Goal: Transaction & Acquisition: Obtain resource

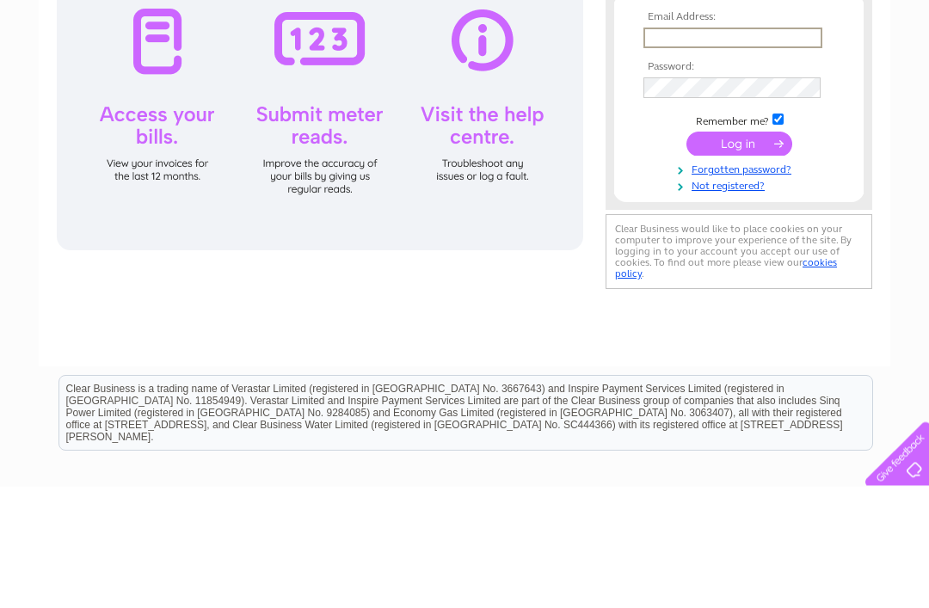
type input "[PERSON_NAME][EMAIL_ADDRESS][DOMAIN_NAME]"
click at [739, 267] on input "submit" at bounding box center [739, 264] width 106 height 24
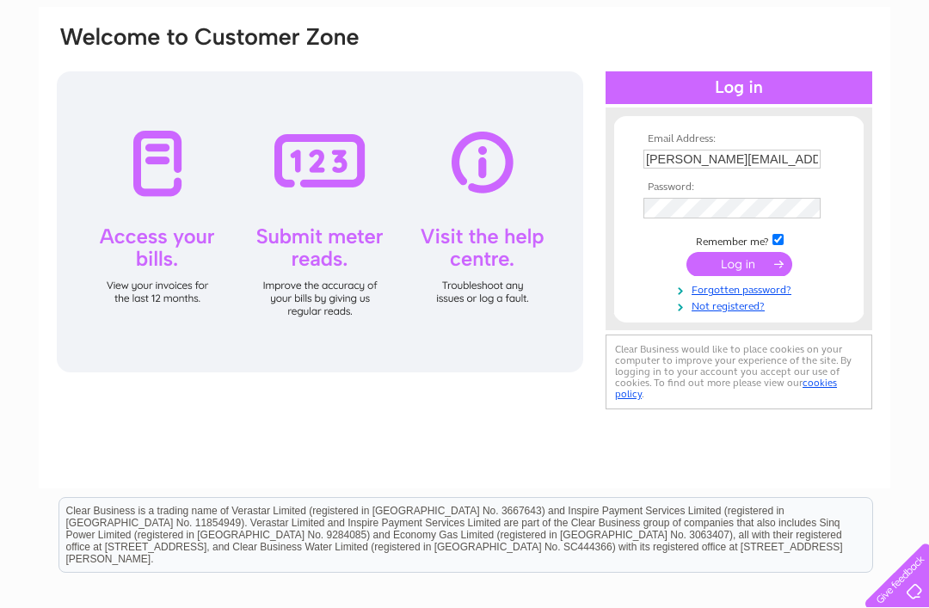
click at [746, 269] on input "submit" at bounding box center [739, 264] width 106 height 24
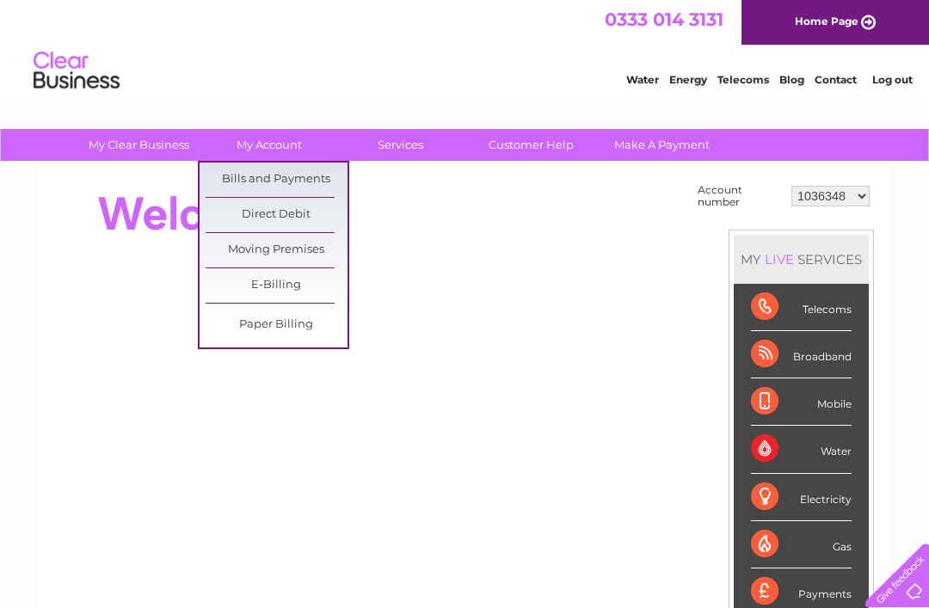
click at [296, 181] on link "Bills and Payments" at bounding box center [277, 180] width 142 height 34
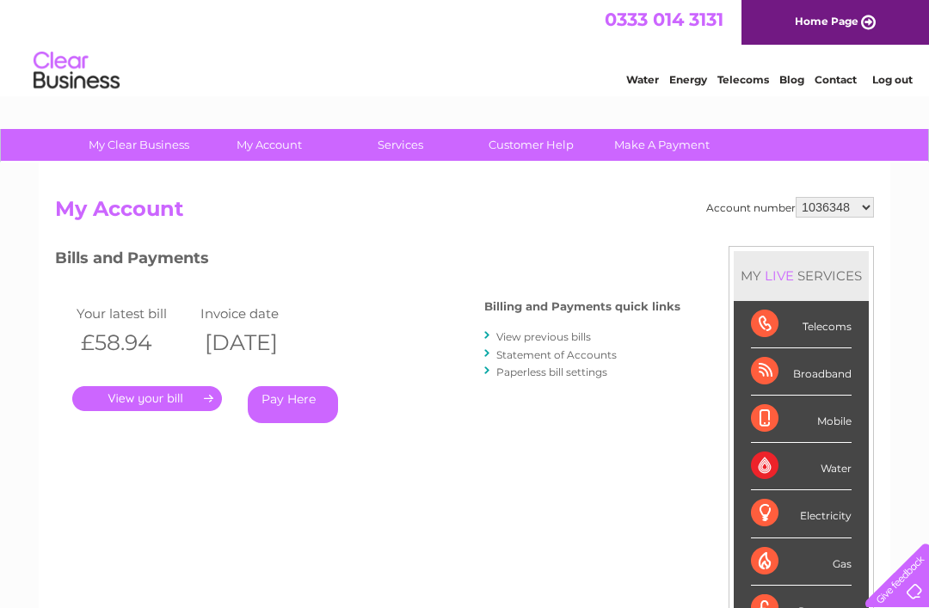
click at [180, 386] on link "." at bounding box center [147, 398] width 150 height 25
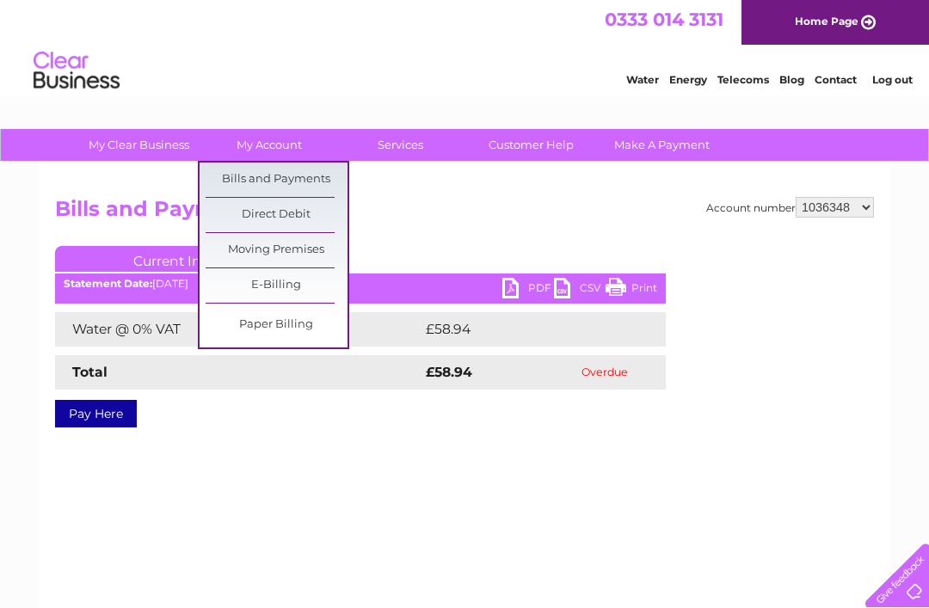
click at [299, 177] on link "Bills and Payments" at bounding box center [277, 180] width 142 height 34
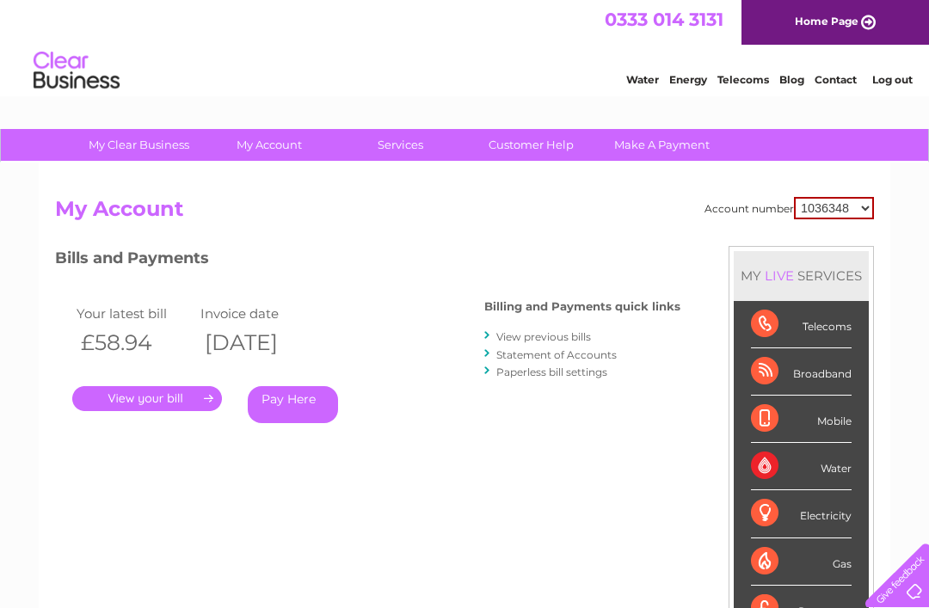
click at [555, 330] on link "View previous bills" at bounding box center [543, 336] width 95 height 13
click at [864, 200] on select "1036348 30305223" at bounding box center [834, 208] width 80 height 22
select select "30305223"
